Goal: Information Seeking & Learning: Find specific fact

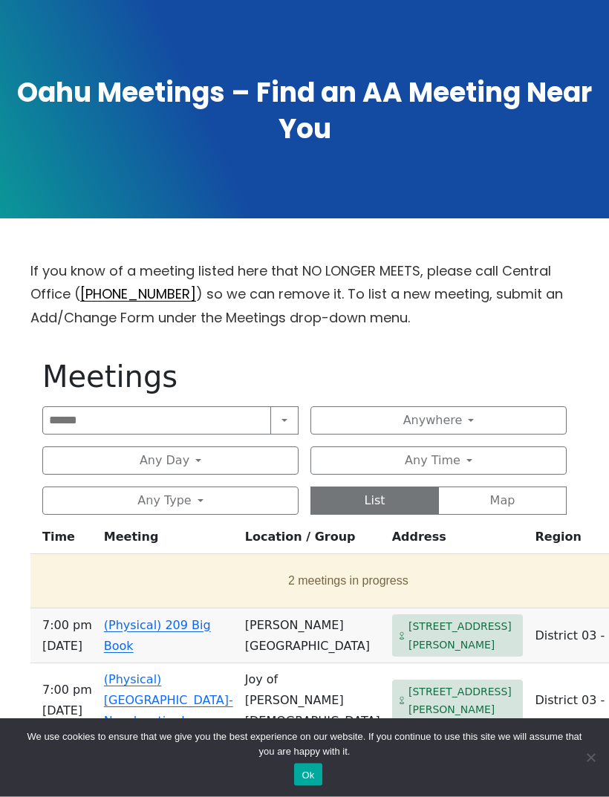
scroll to position [264, 0]
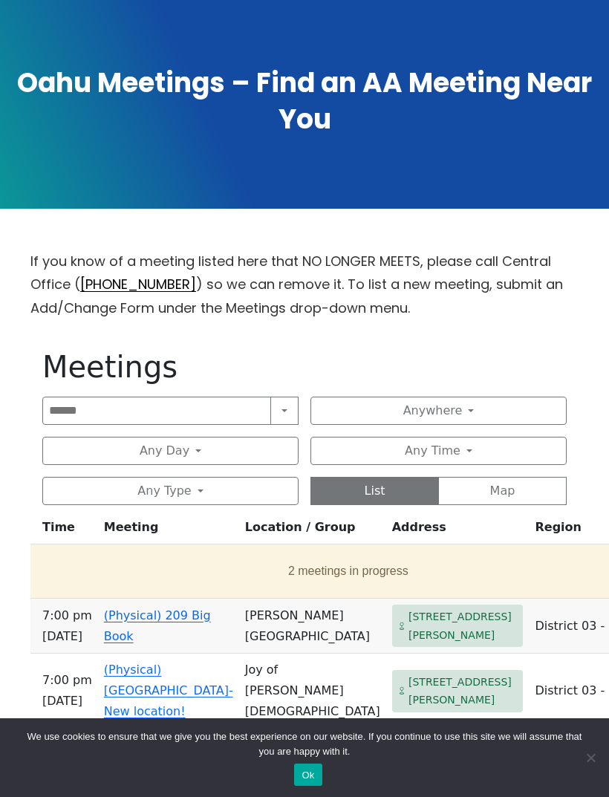
click at [290, 413] on button "Search" at bounding box center [284, 411] width 28 height 28
click at [379, 330] on div "If you know of a meeting listed here that NO LONGER MEETS, please call Central …" at bounding box center [304, 758] width 548 height 1016
click at [469, 401] on button "Anywhere" at bounding box center [438, 411] width 256 height 28
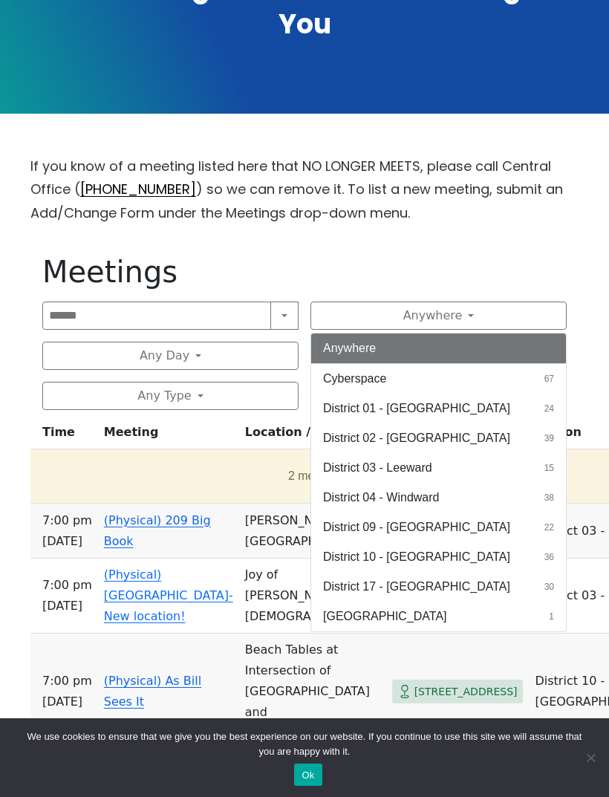
scroll to position [362, 0]
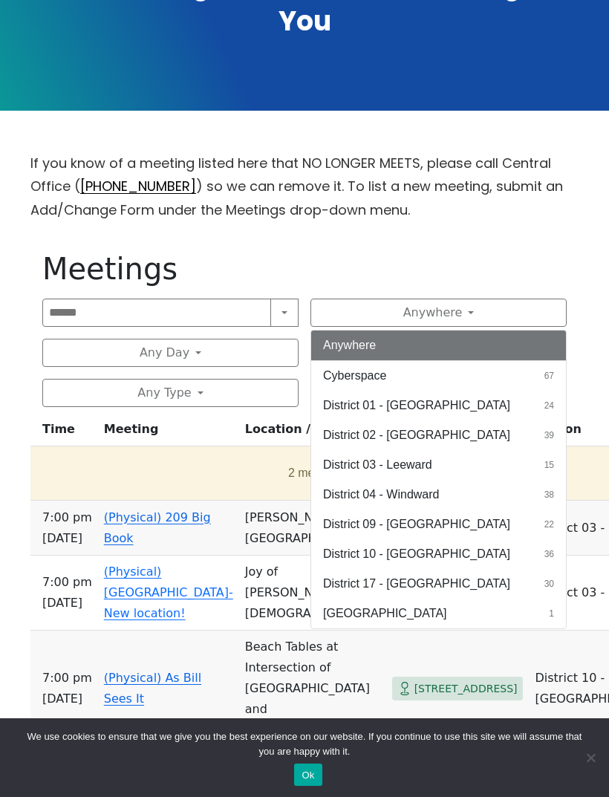
click at [553, 489] on span "38" at bounding box center [549, 494] width 10 height 13
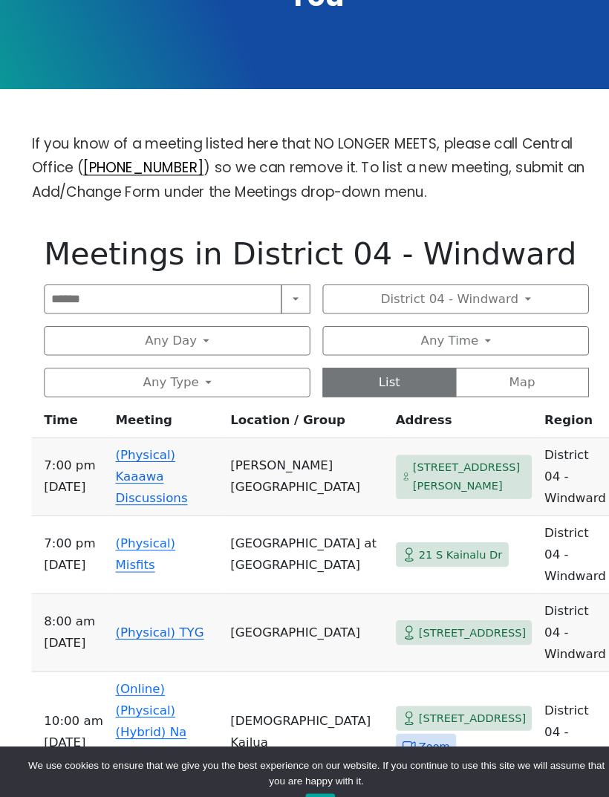
scroll to position [397, 0]
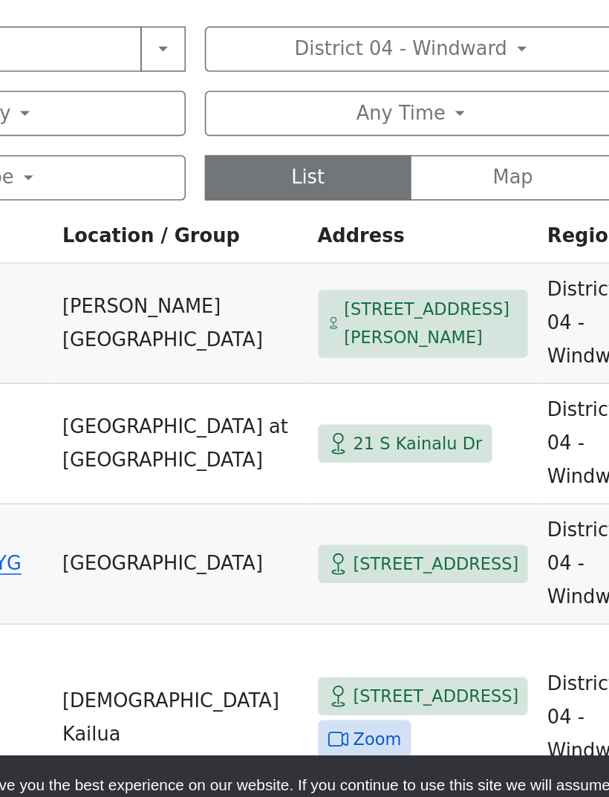
click at [403, 515] on span "21 S Kainalu Dr" at bounding box center [443, 524] width 80 height 19
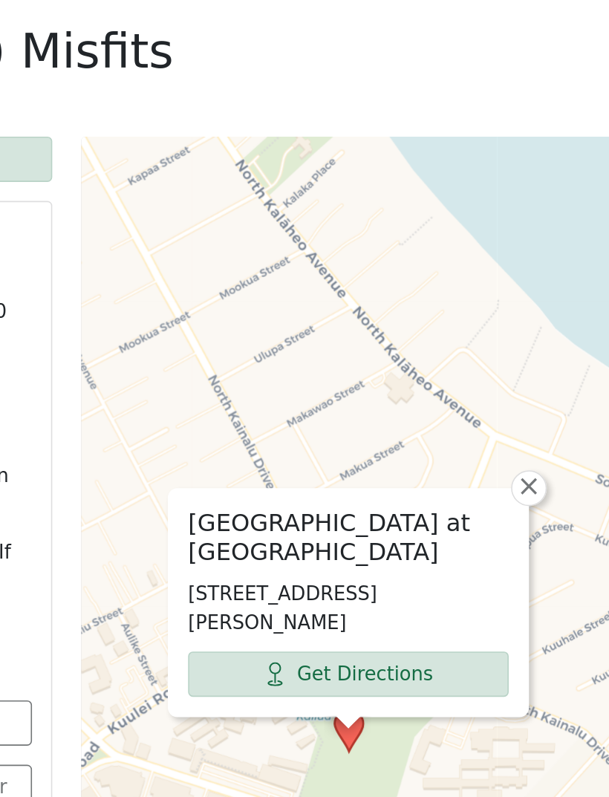
click at [505, 496] on span "×" at bounding box center [512, 505] width 15 height 18
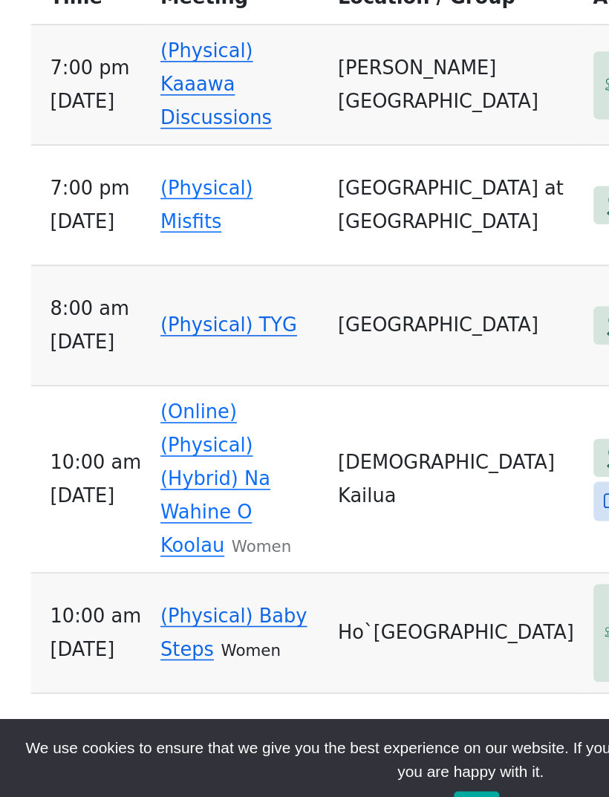
scroll to position [538, 0]
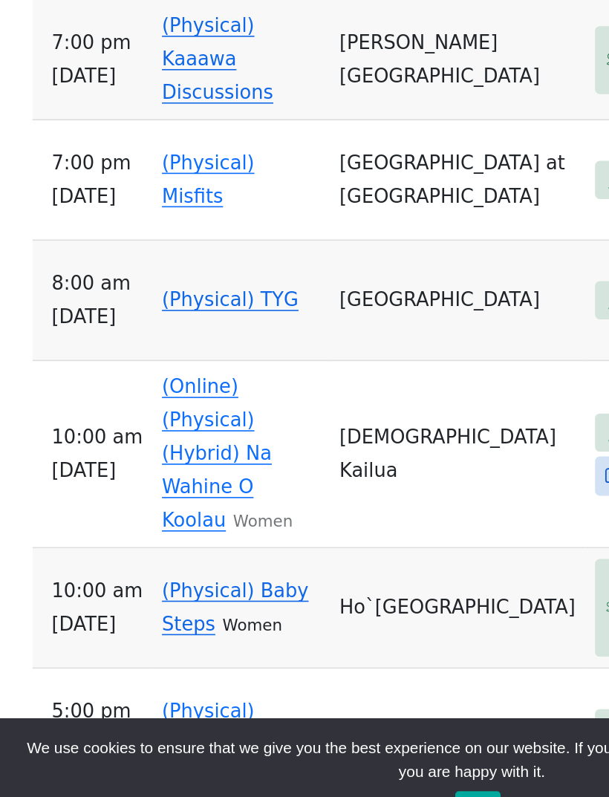
click at [325, 495] on td "[DEMOGRAPHIC_DATA] Kailua" at bounding box center [295, 553] width 159 height 117
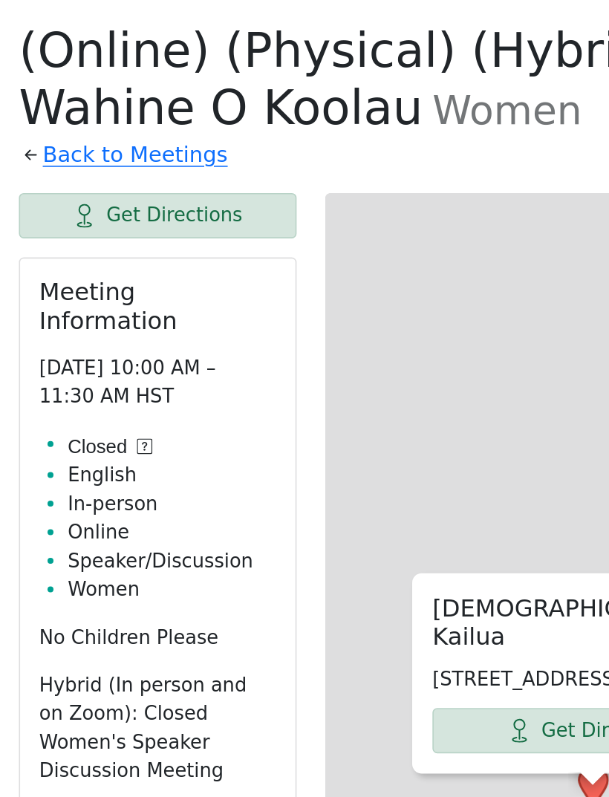
scroll to position [538, 0]
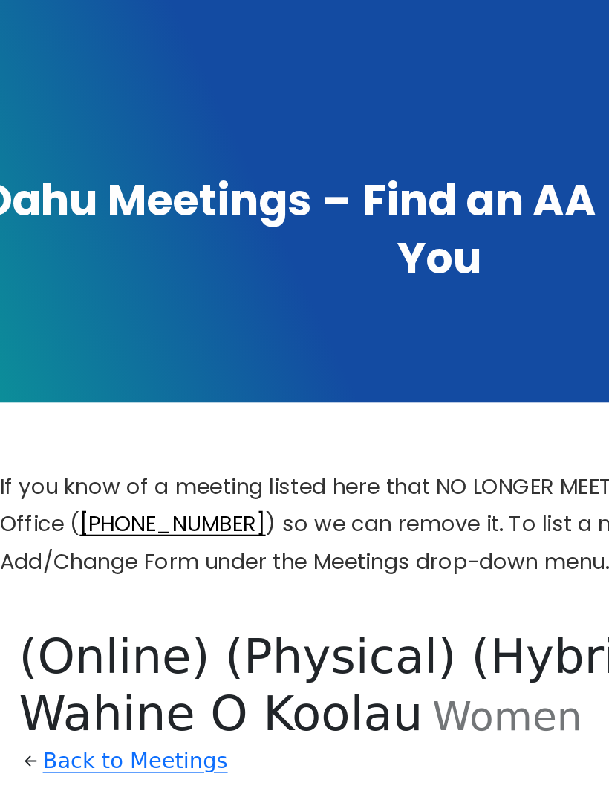
scroll to position [541, 0]
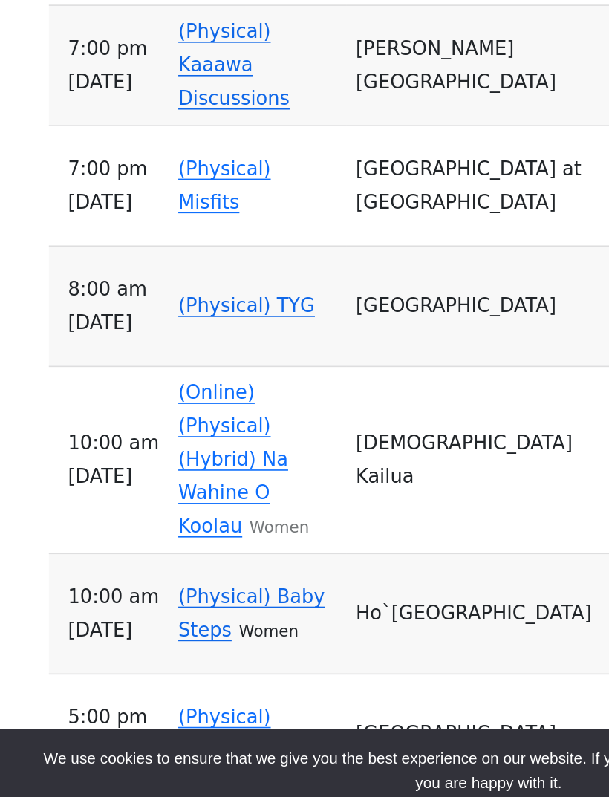
click at [137, 628] on link "(Physical) Baby Steps" at bounding box center [156, 645] width 91 height 35
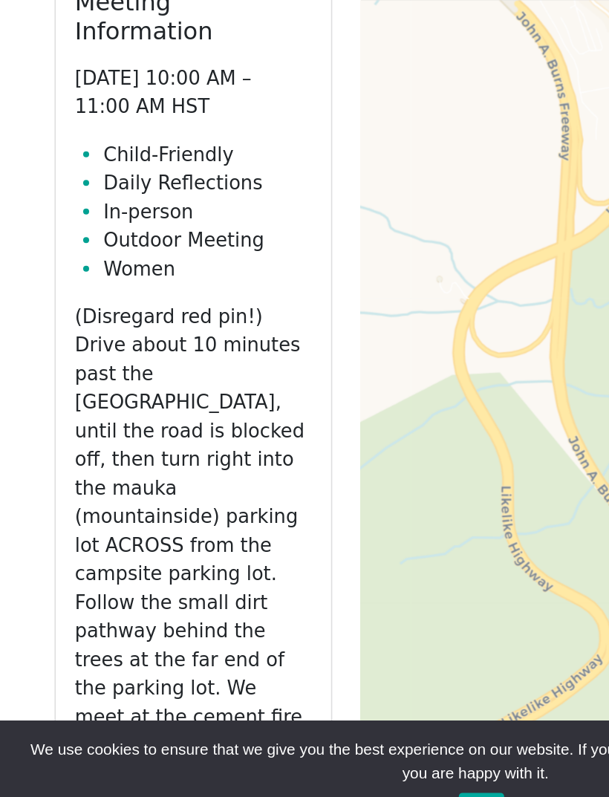
scroll to position [478, 0]
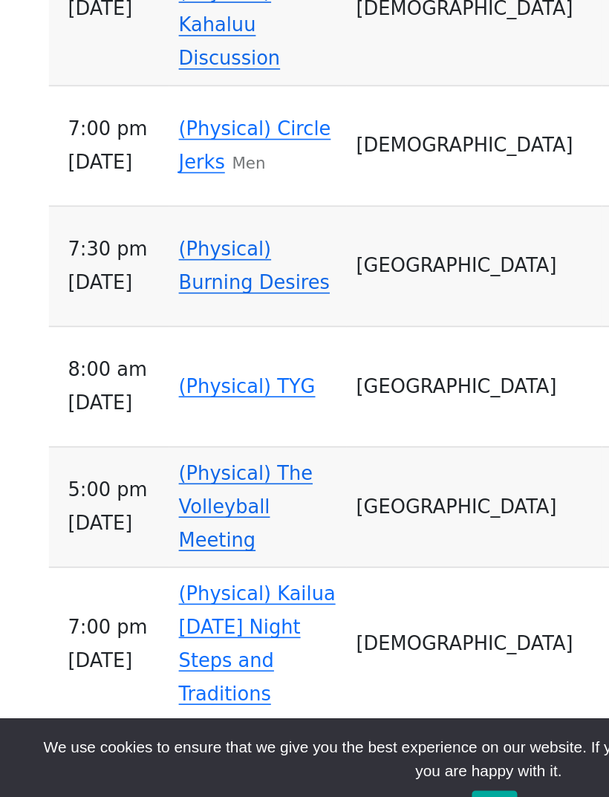
scroll to position [1092, 0]
click at [198, 633] on link "(Physical) Kailua [DATE] Night Steps and Traditions" at bounding box center [160, 671] width 98 height 76
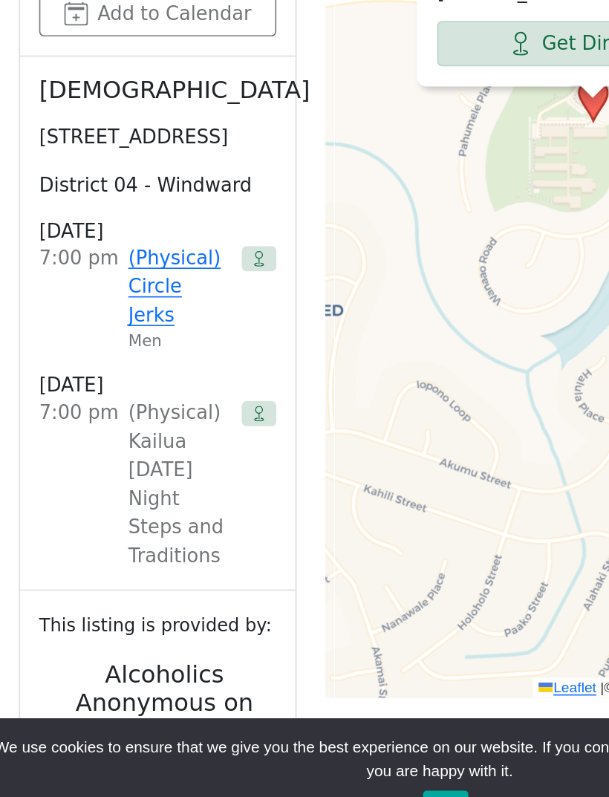
scroll to position [758, 0]
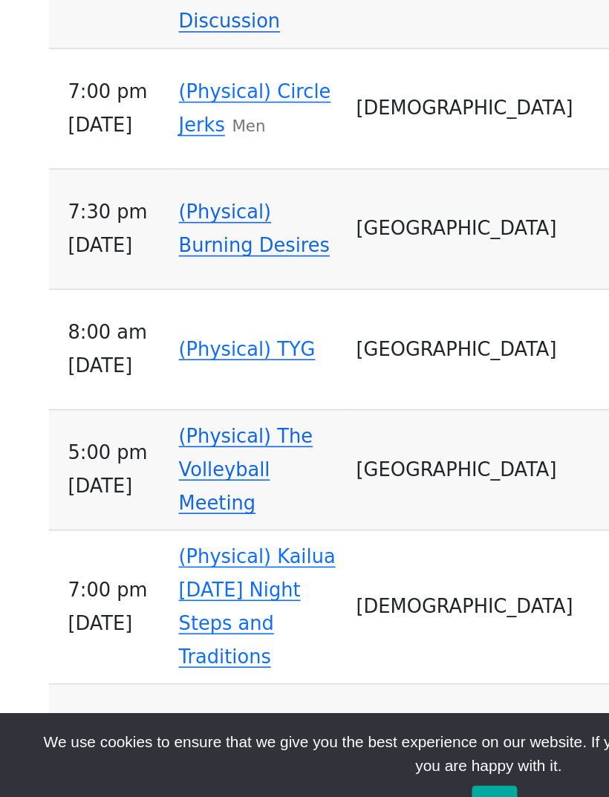
scroll to position [1137, 0]
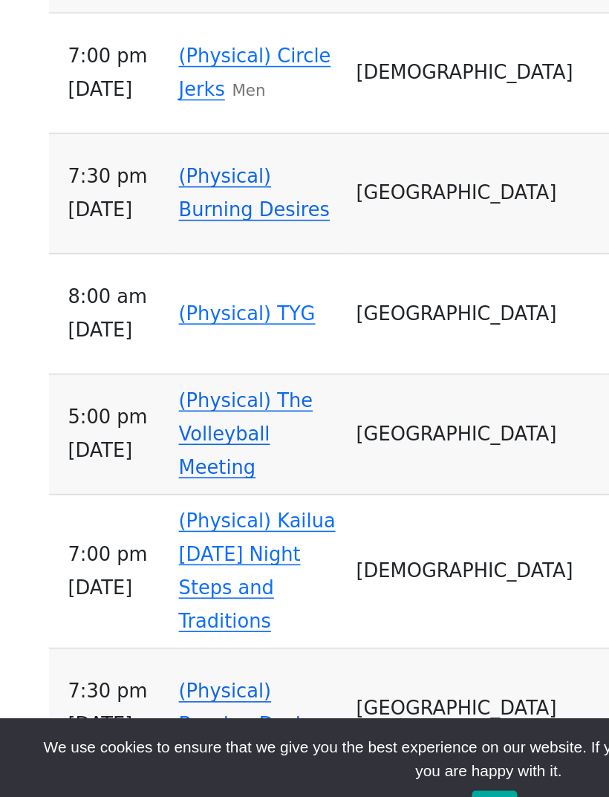
click at [181, 694] on link "(Physical) Burning Desires" at bounding box center [158, 711] width 94 height 35
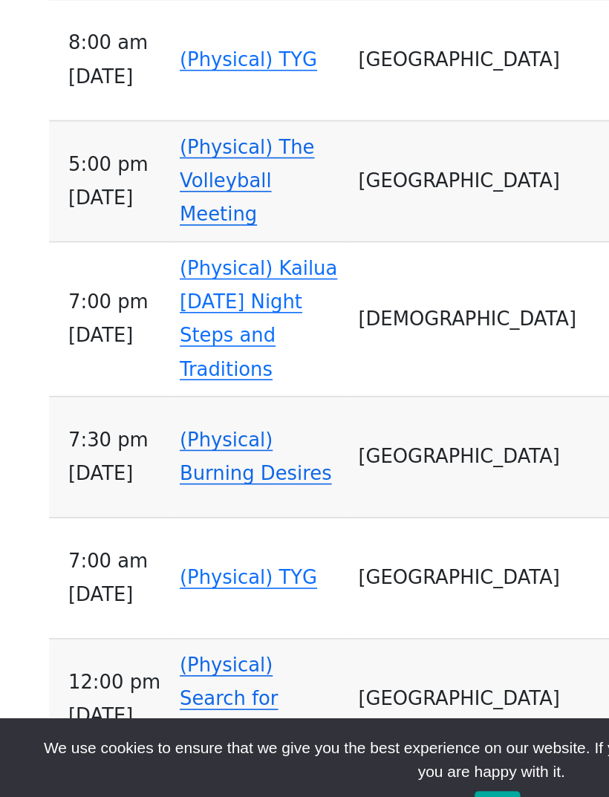
scroll to position [1309, 0]
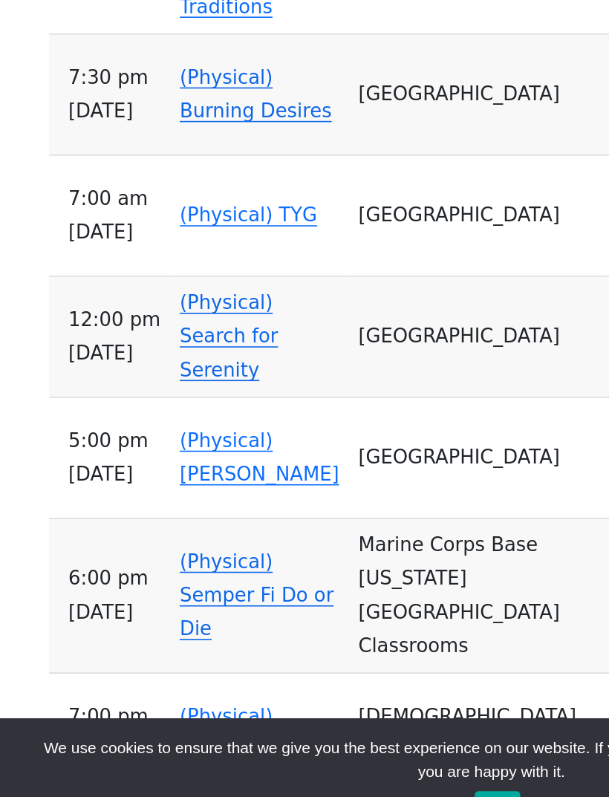
click at [206, 614] on link "(Physical) Semper Fi Do or Die" at bounding box center [158, 642] width 95 height 56
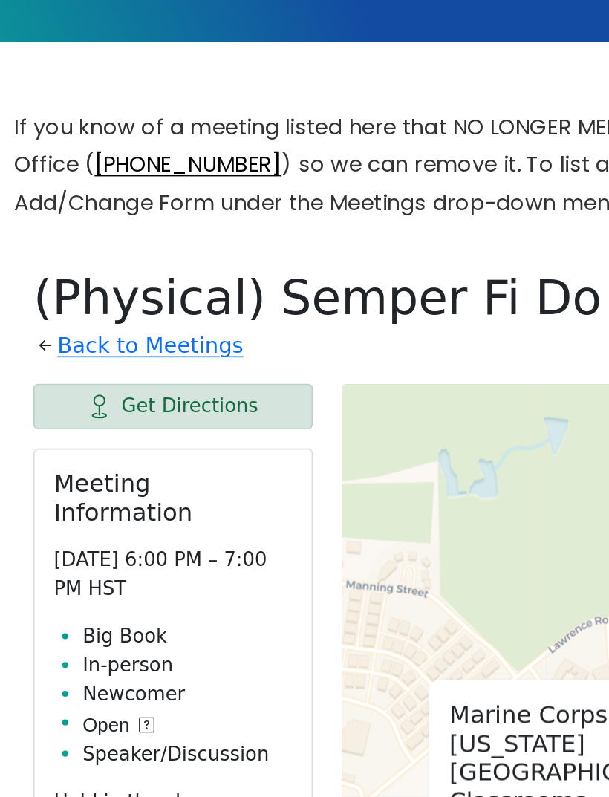
scroll to position [417, 0]
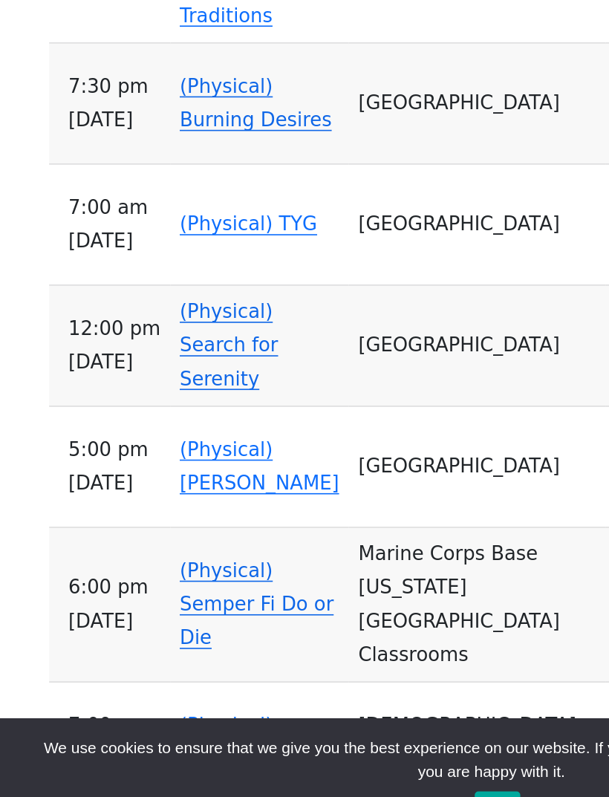
scroll to position [1522, 0]
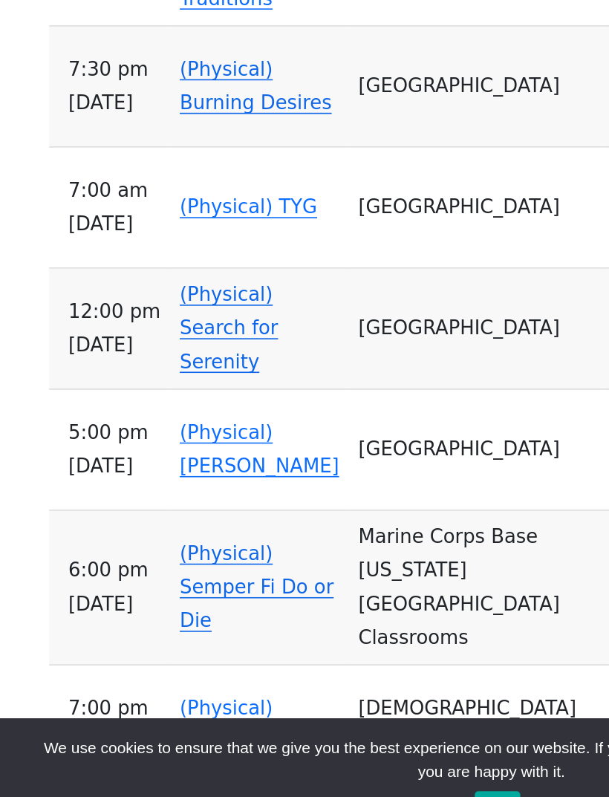
click at [202, 705] on link "(Physical) Gripers - [DATE]" at bounding box center [158, 722] width 95 height 35
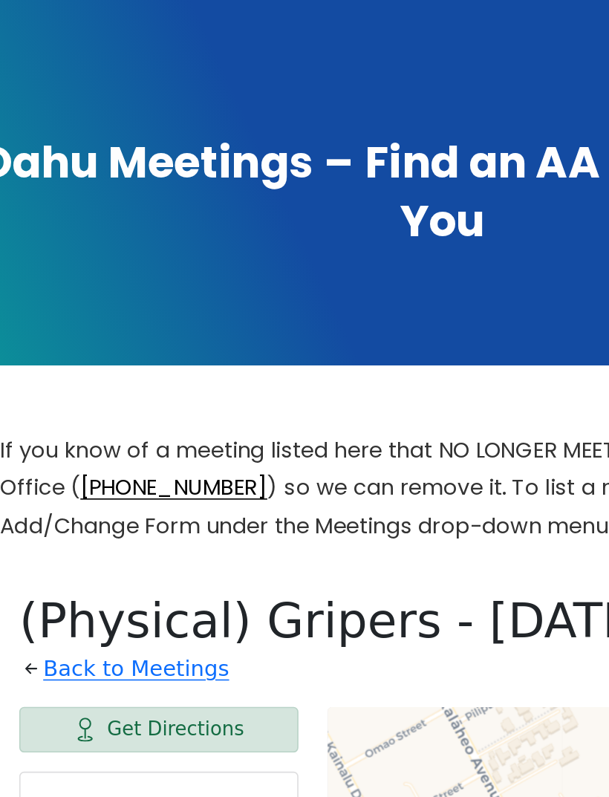
scroll to position [246, 0]
